Goal: Register for event/course

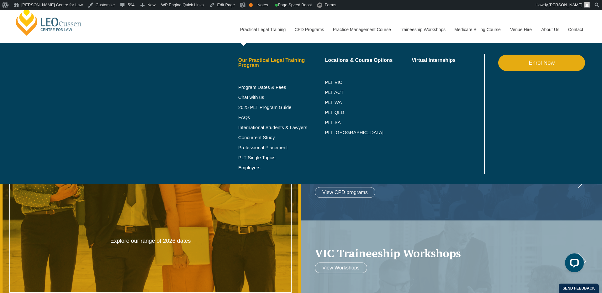
click at [263, 60] on link "Our Practical Legal Training Program" at bounding box center [281, 63] width 87 height 10
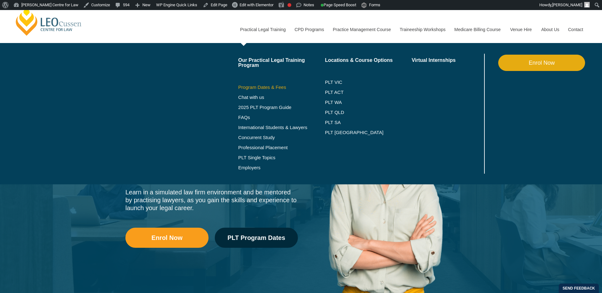
click at [259, 88] on link "Program Dates & Fees" at bounding box center [281, 87] width 87 height 5
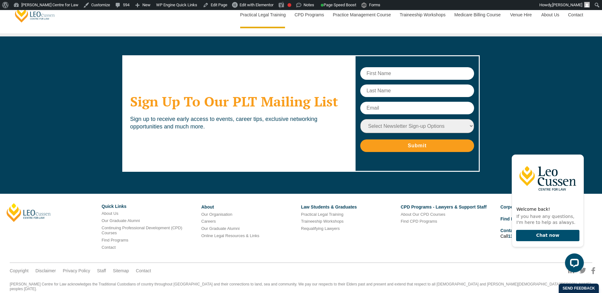
scroll to position [3385, 0]
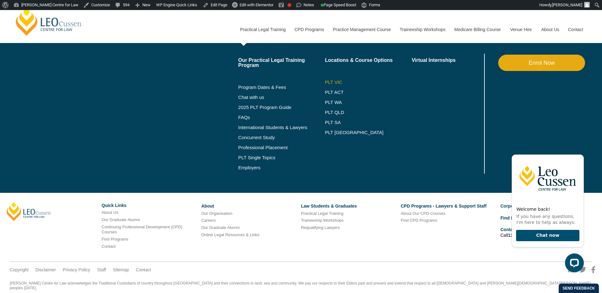
click at [328, 83] on link "PLT VIC" at bounding box center [368, 82] width 87 height 5
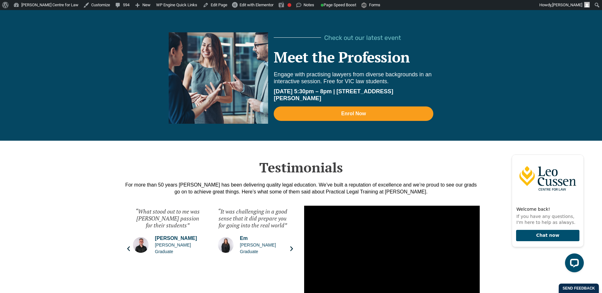
scroll to position [1334, 0]
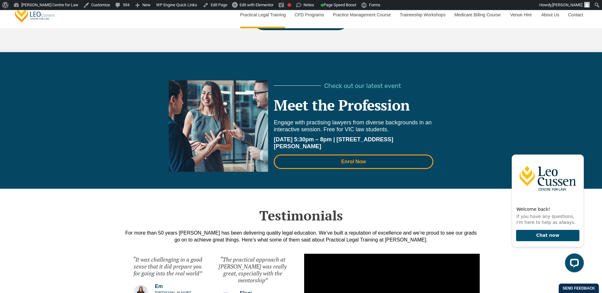
click at [367, 164] on span "Enrol Now" at bounding box center [353, 161] width 143 height 5
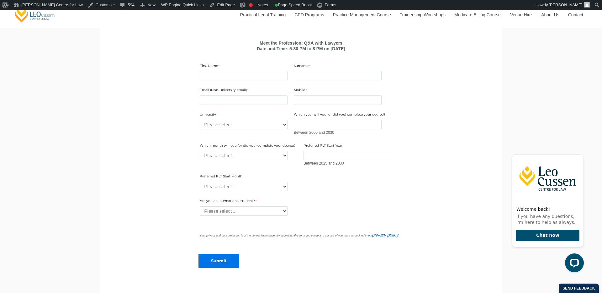
scroll to position [456, 0]
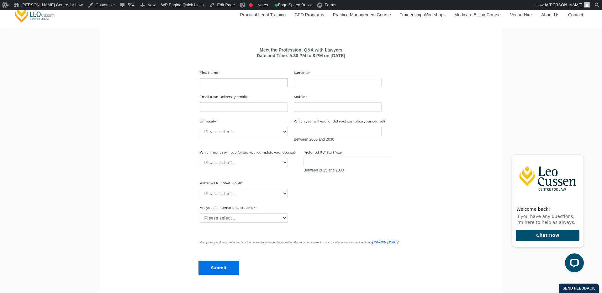
drag, startPoint x: 244, startPoint y: 82, endPoint x: 325, endPoint y: 137, distance: 97.6
click at [325, 137] on form "Meet the Profession: Q&A with Lawyers Date and Time: 5:30 PM to 8 PM on [DATE] …" at bounding box center [300, 165] width 241 height 248
click at [242, 165] on select "Please select... January February March April May June July August September Oc…" at bounding box center [244, 161] width 88 height 9
click at [238, 195] on select "Please select... January February March April May June July August September Oc…" at bounding box center [244, 192] width 88 height 9
